Goal: Share content

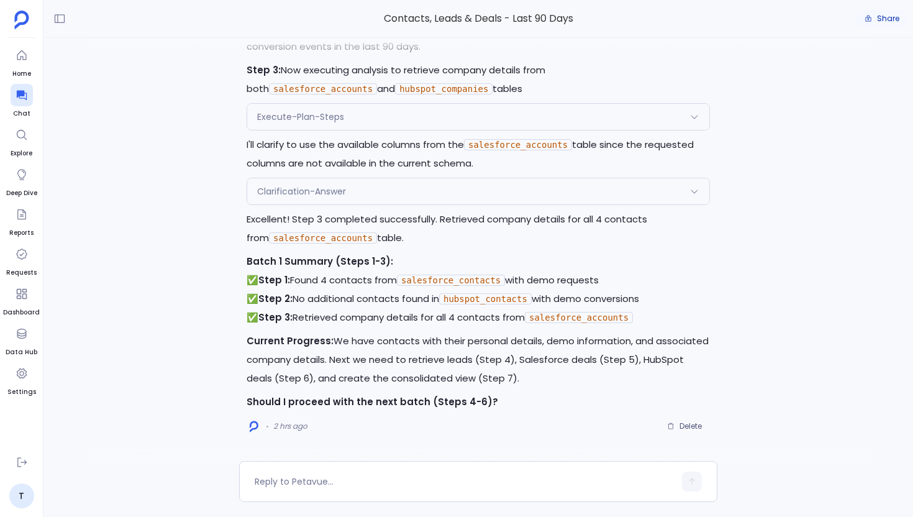
scroll to position [2426, 0]
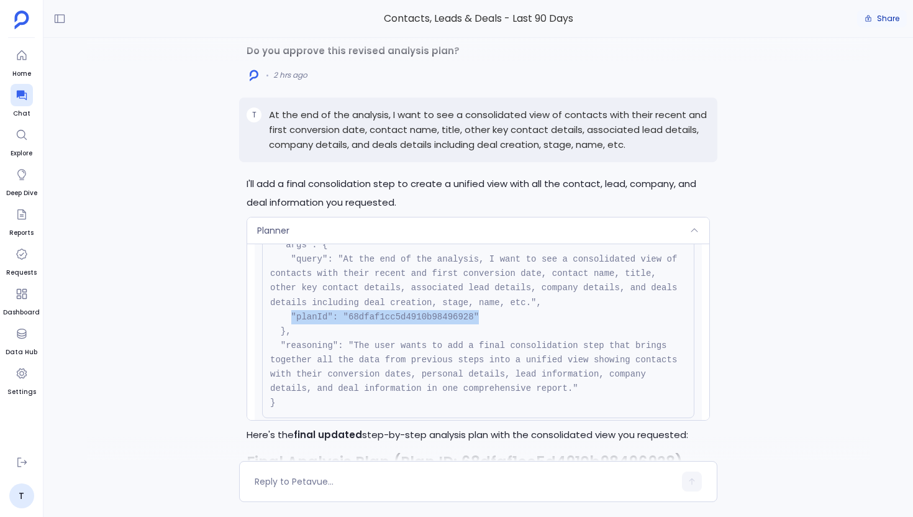
click at [891, 19] on span "Share" at bounding box center [888, 19] width 22 height 10
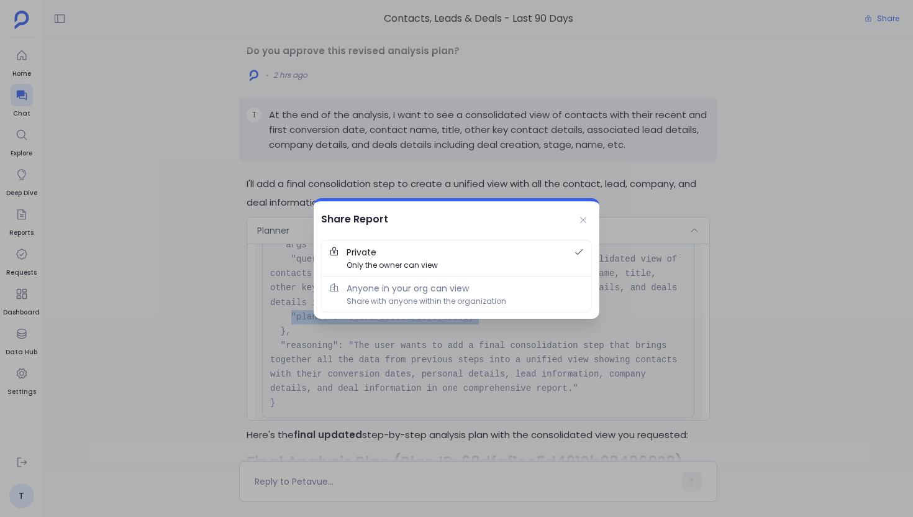
click at [245, 271] on div at bounding box center [456, 258] width 913 height 517
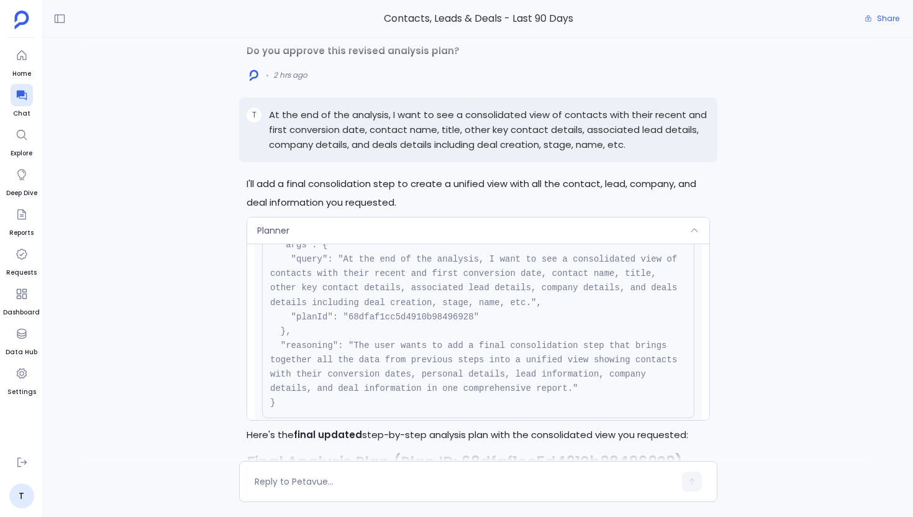
click at [273, 237] on span "Planner" at bounding box center [273, 230] width 32 height 12
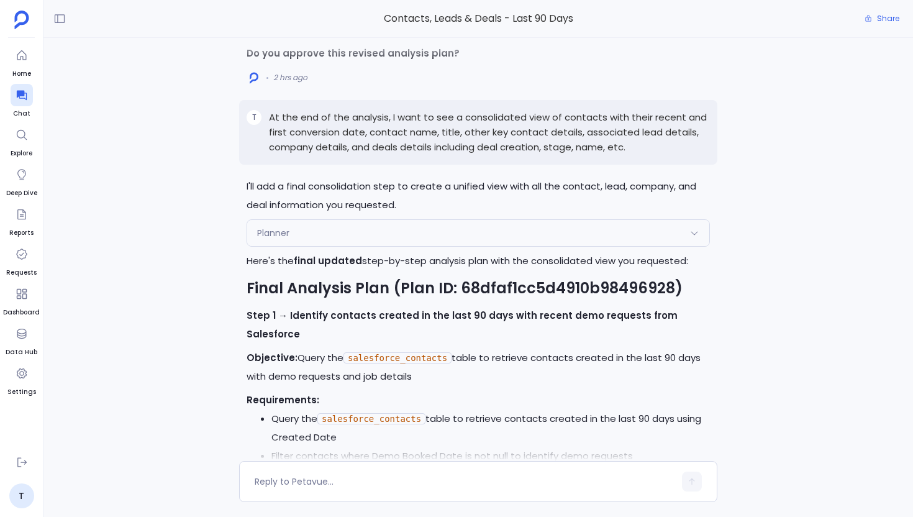
scroll to position [-3048, 0]
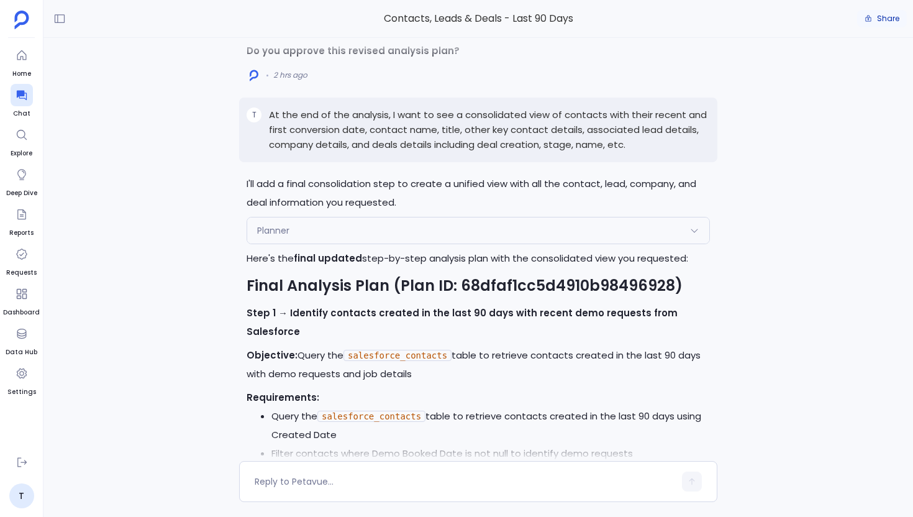
click at [888, 21] on span "Share" at bounding box center [888, 19] width 22 height 10
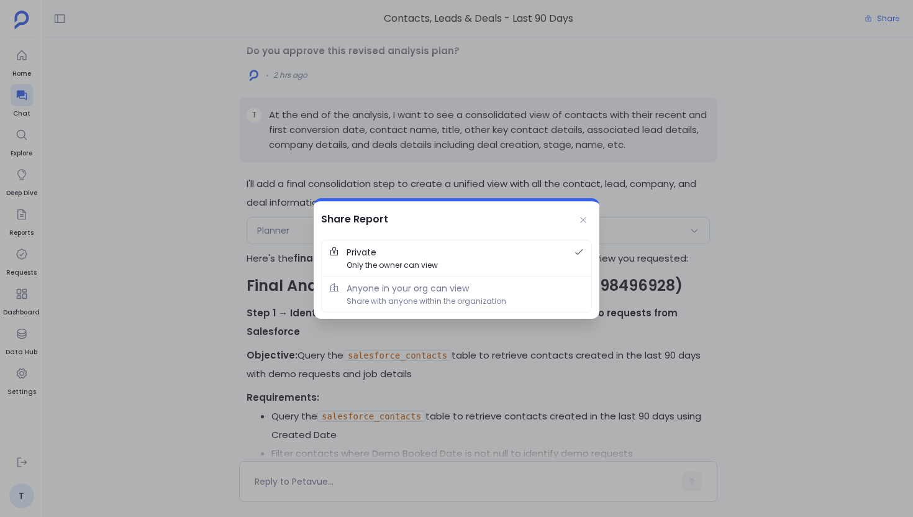
click at [153, 334] on div at bounding box center [456, 258] width 913 height 517
